Goal: Task Accomplishment & Management: Manage account settings

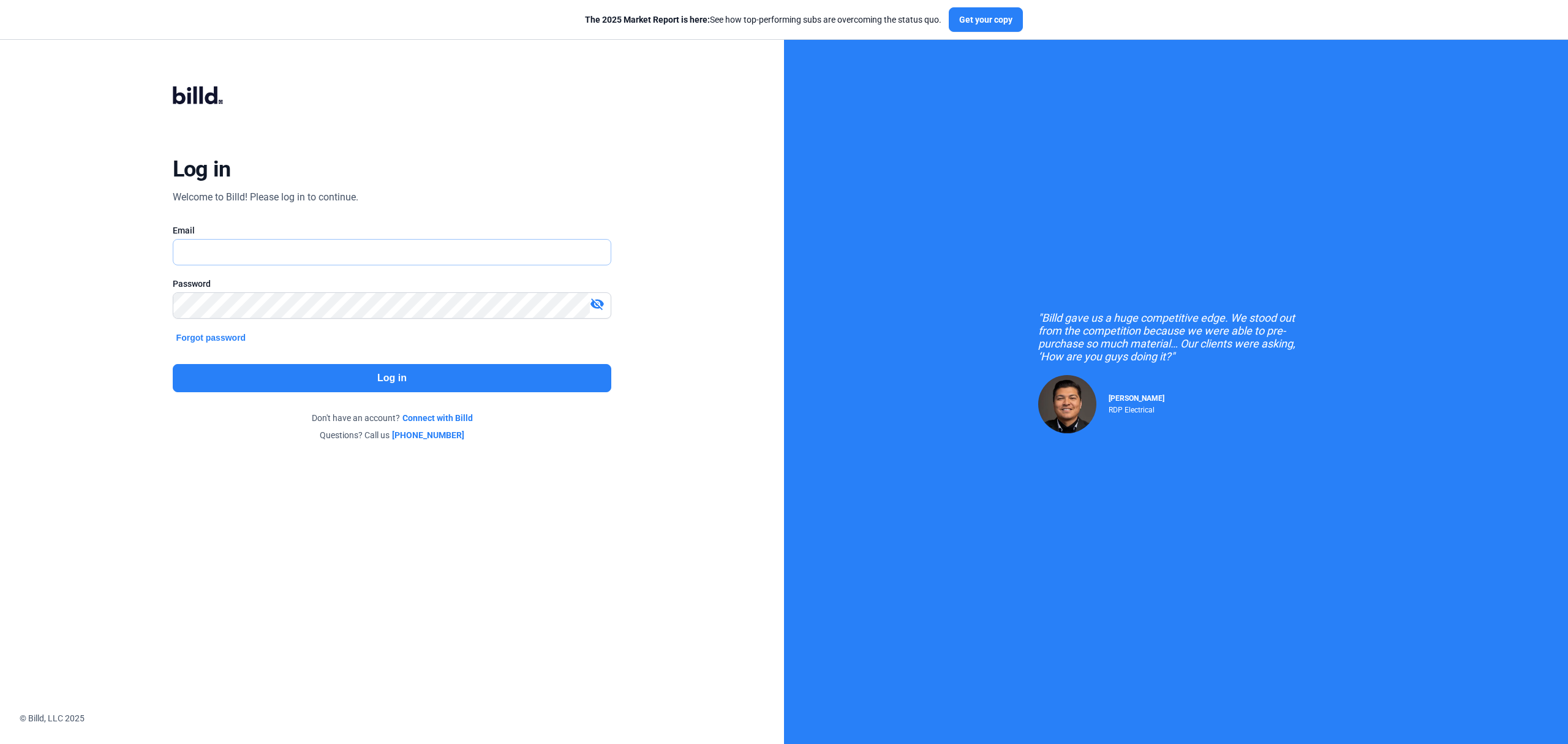
type input "[PERSON_NAME][EMAIL_ADDRESS][DOMAIN_NAME]"
click at [355, 381] on button "Log in" at bounding box center [392, 378] width 439 height 28
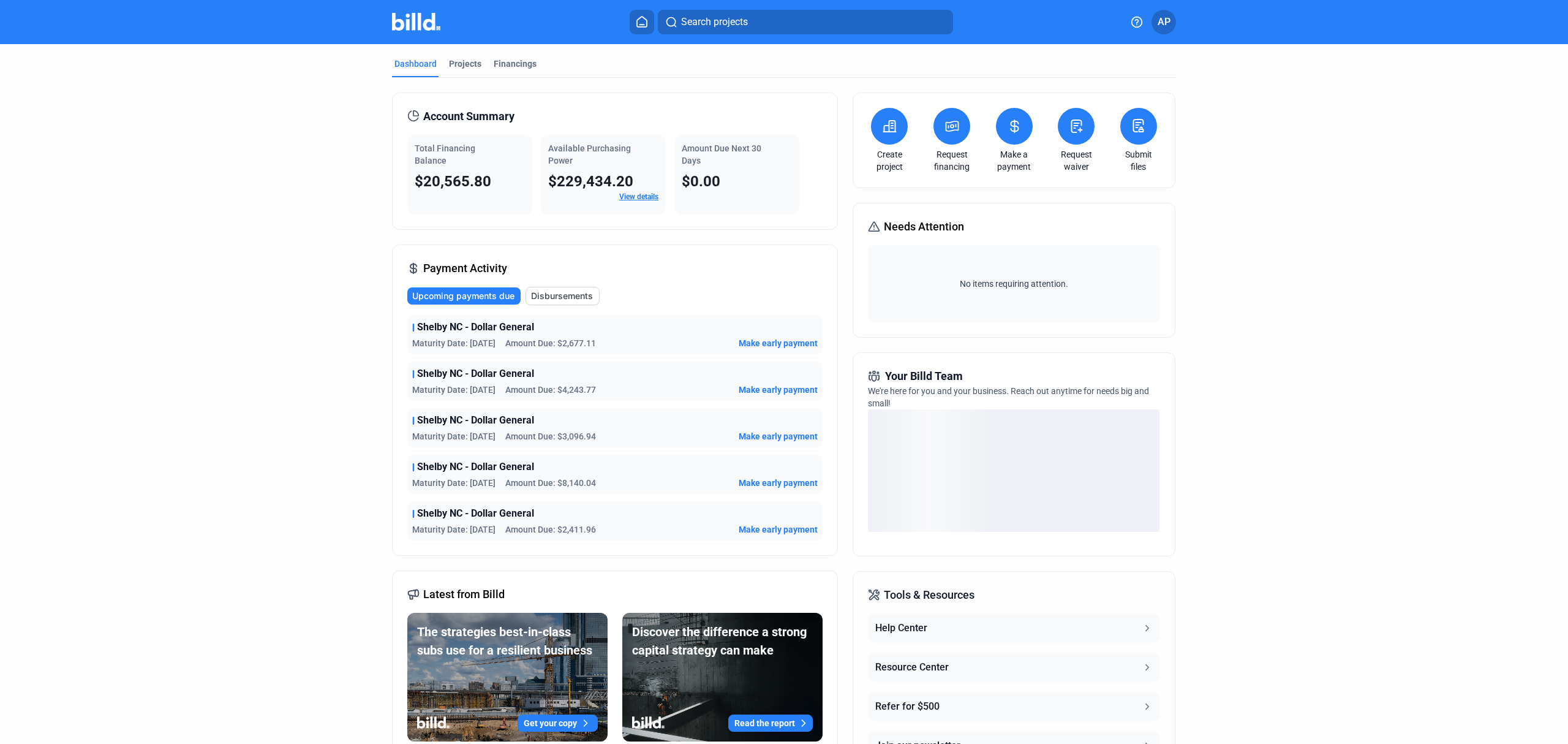
click at [888, 126] on icon at bounding box center [889, 126] width 15 height 15
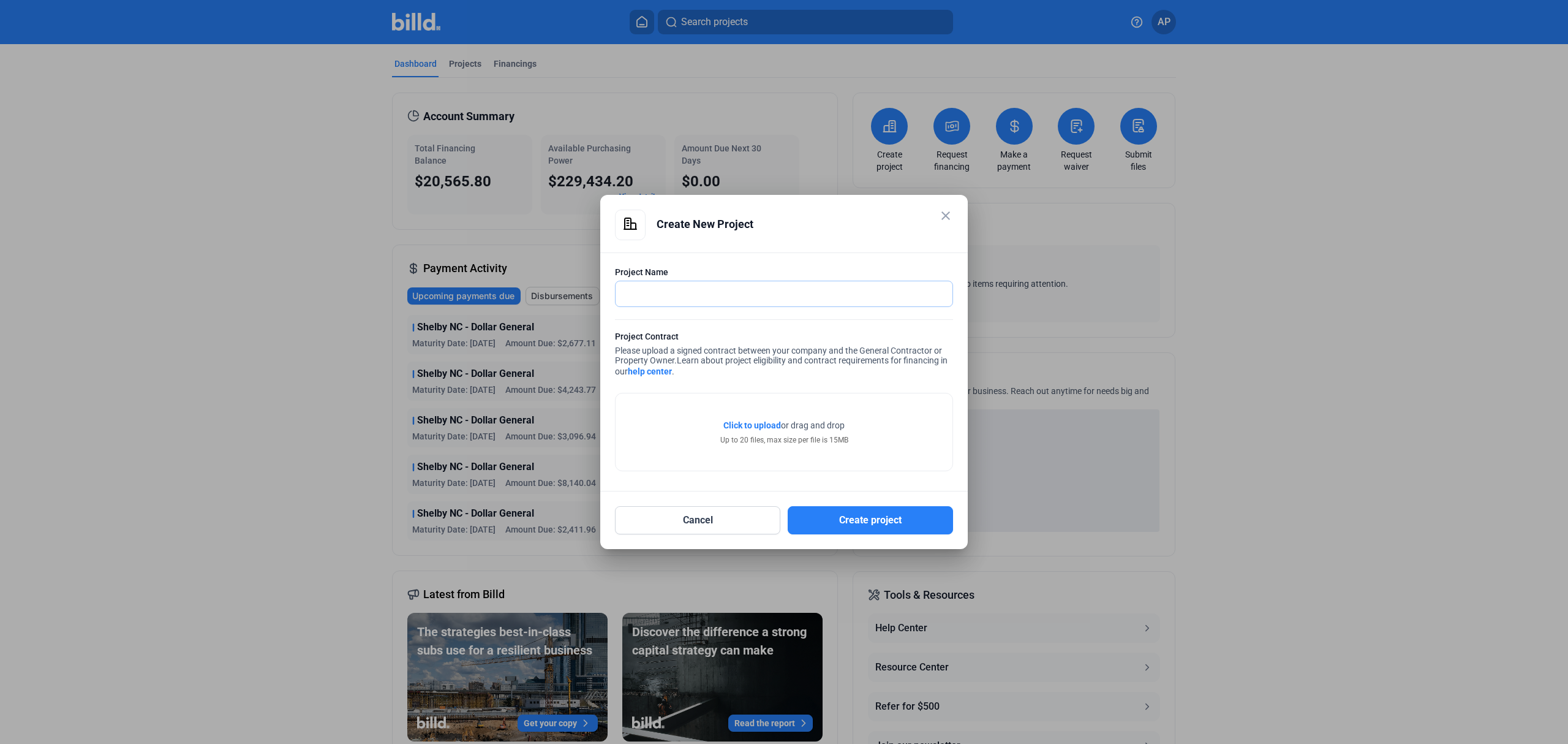
click at [741, 297] on input "text" at bounding box center [784, 294] width 337 height 25
type input "W"
click at [408, 397] on div at bounding box center [784, 372] width 1568 height 744
drag, startPoint x: 454, startPoint y: 94, endPoint x: 461, endPoint y: 56, distance: 38.6
click at [456, 89] on div at bounding box center [784, 372] width 1568 height 744
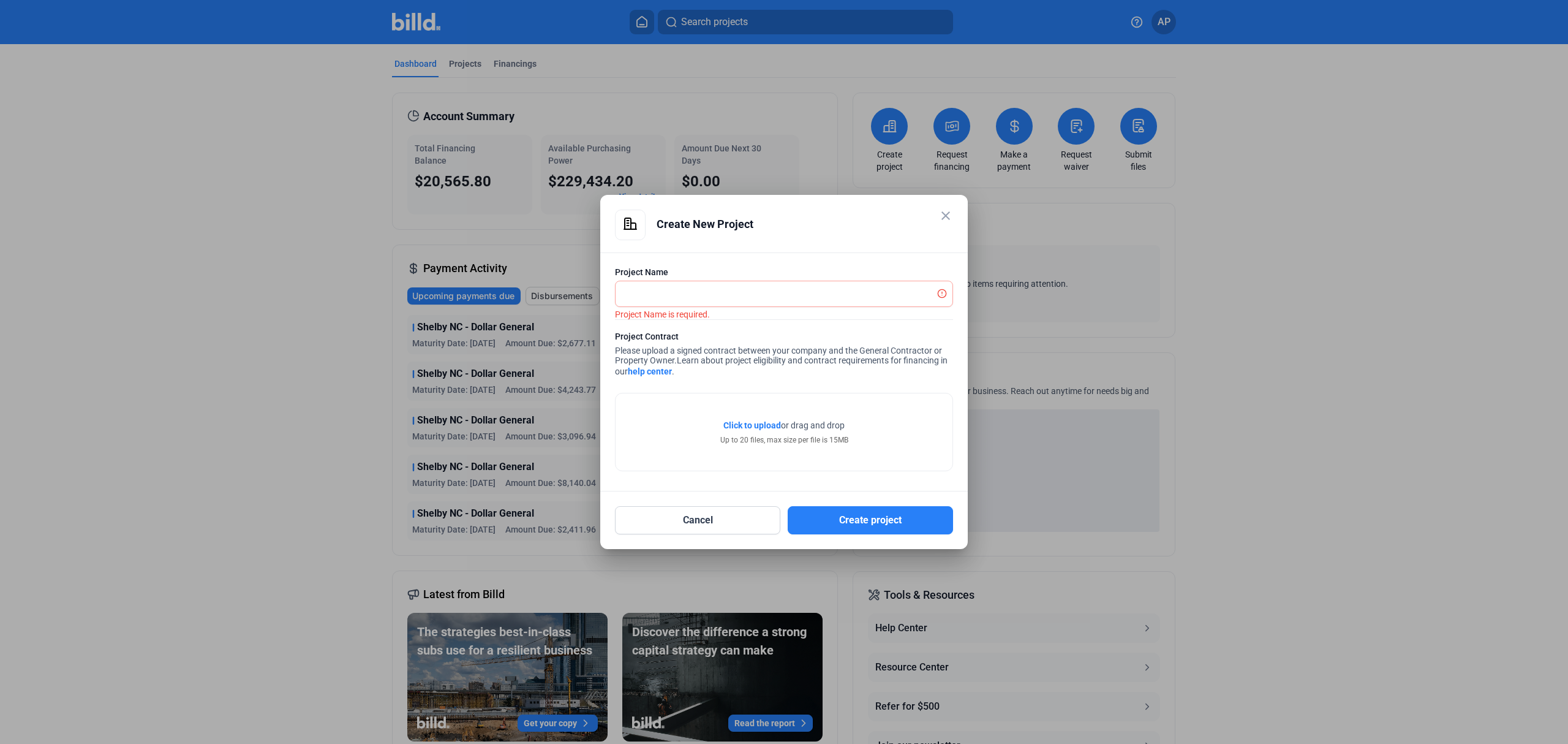
click at [461, 56] on div at bounding box center [784, 372] width 1568 height 744
click at [949, 209] on mat-icon "close" at bounding box center [946, 216] width 15 height 15
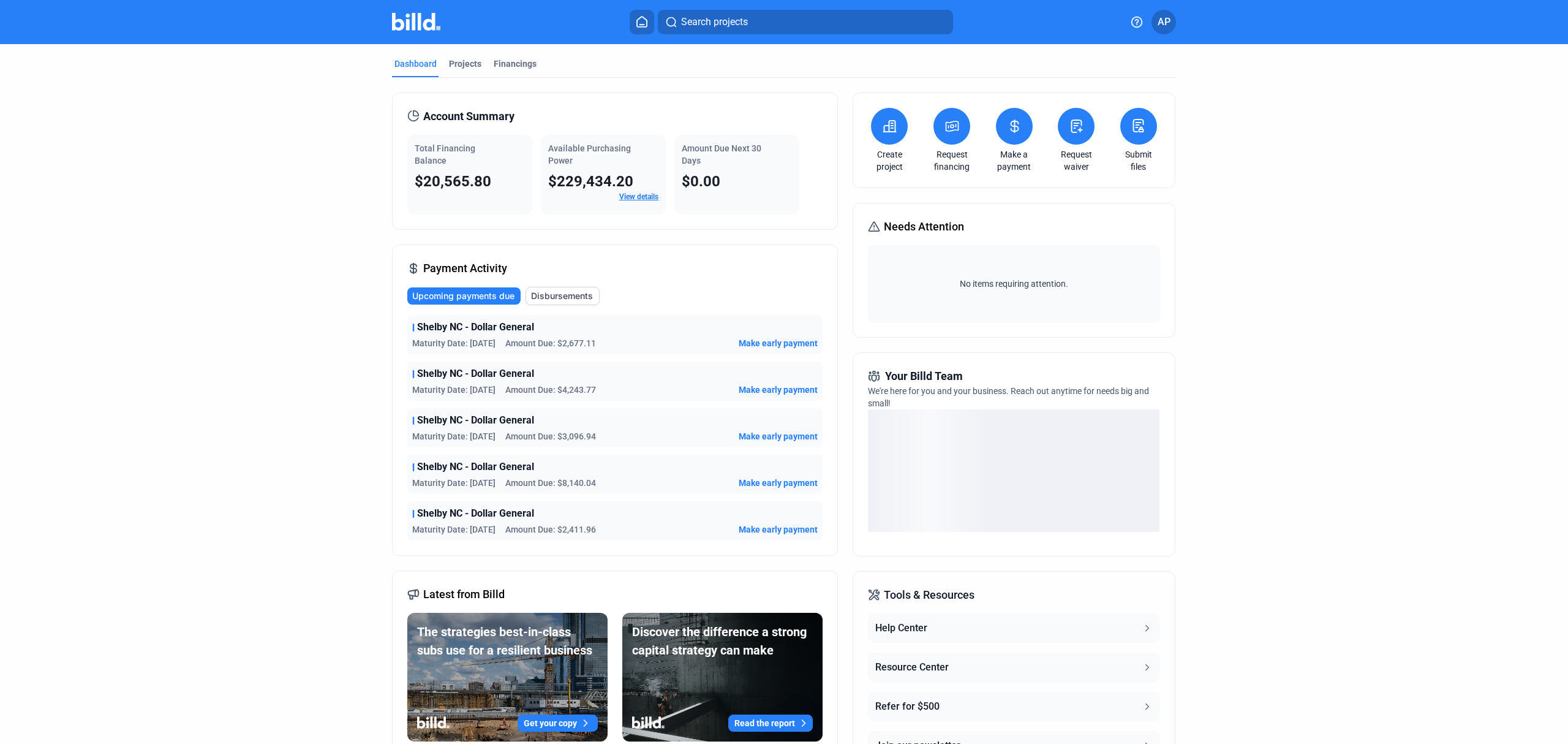
click at [440, 45] on mat-tab-group "Dashboard Projects Financings Account Summary Total Financing Balance $20,565.8…" at bounding box center [784, 430] width 784 height 772
click at [460, 58] on div "Projects" at bounding box center [465, 63] width 32 height 13
